Goal: Book appointment/travel/reservation

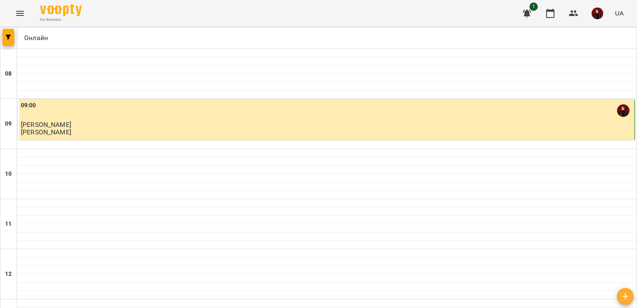
scroll to position [397, 0]
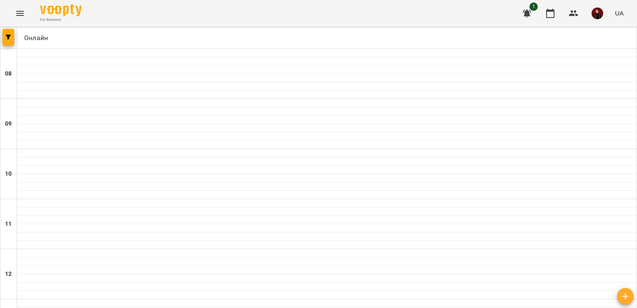
scroll to position [497, 0]
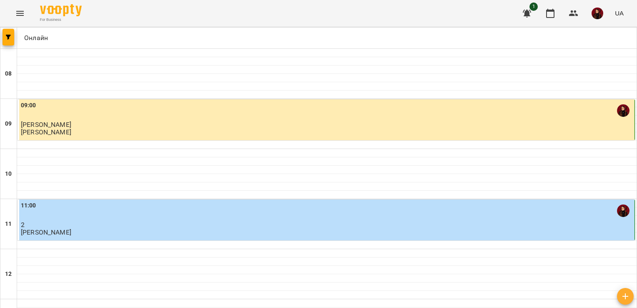
scroll to position [231, 0]
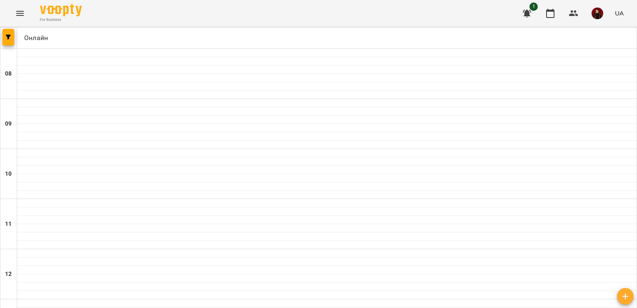
scroll to position [470, 0]
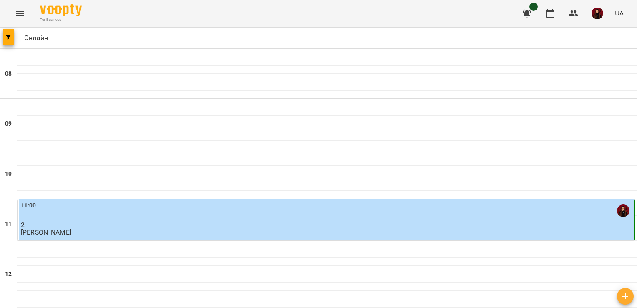
scroll to position [411, 0]
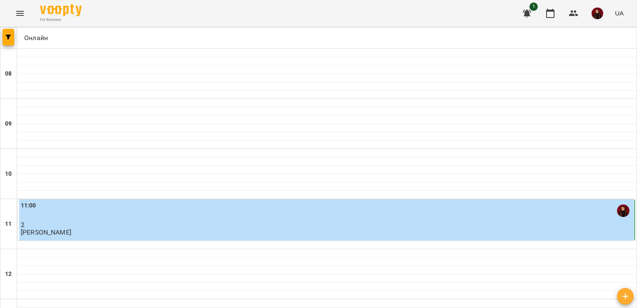
scroll to position [119, 0]
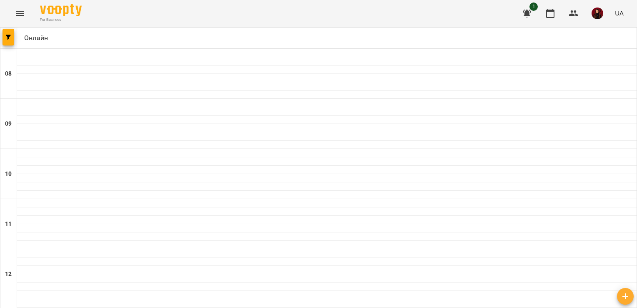
scroll to position [497, 0]
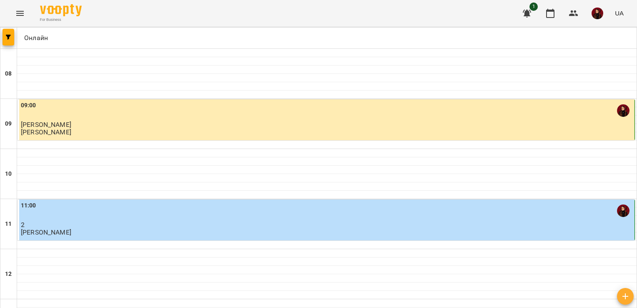
scroll to position [452, 0]
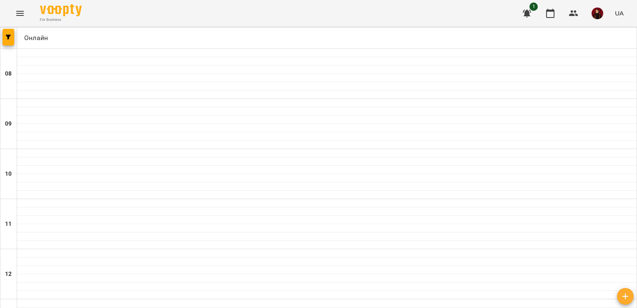
scroll to position [492, 0]
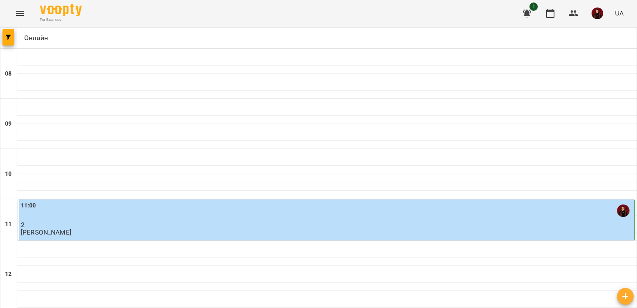
scroll to position [141, 0]
drag, startPoint x: 107, startPoint y: 266, endPoint x: 295, endPoint y: 204, distance: 198.3
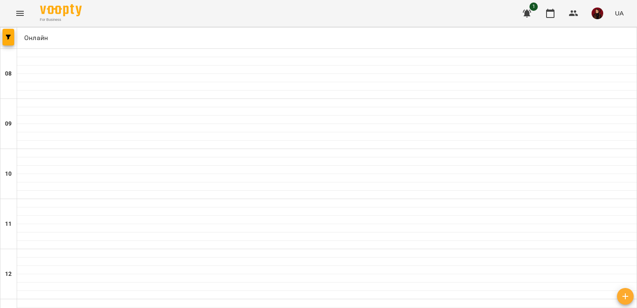
scroll to position [393, 0]
